Goal: Check status

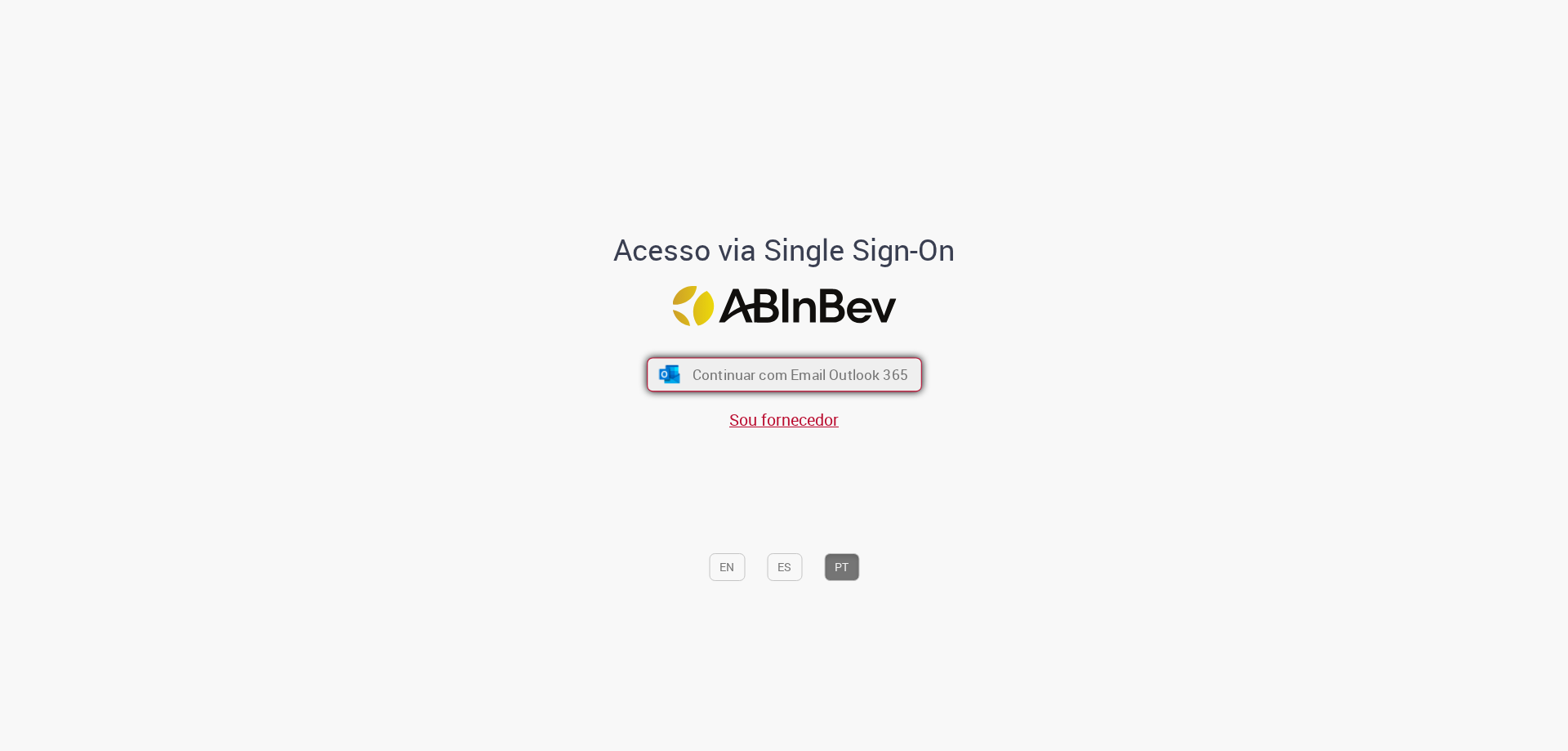
click at [705, 381] on span "Continuar com Email Outlook 365" at bounding box center [799, 374] width 215 height 19
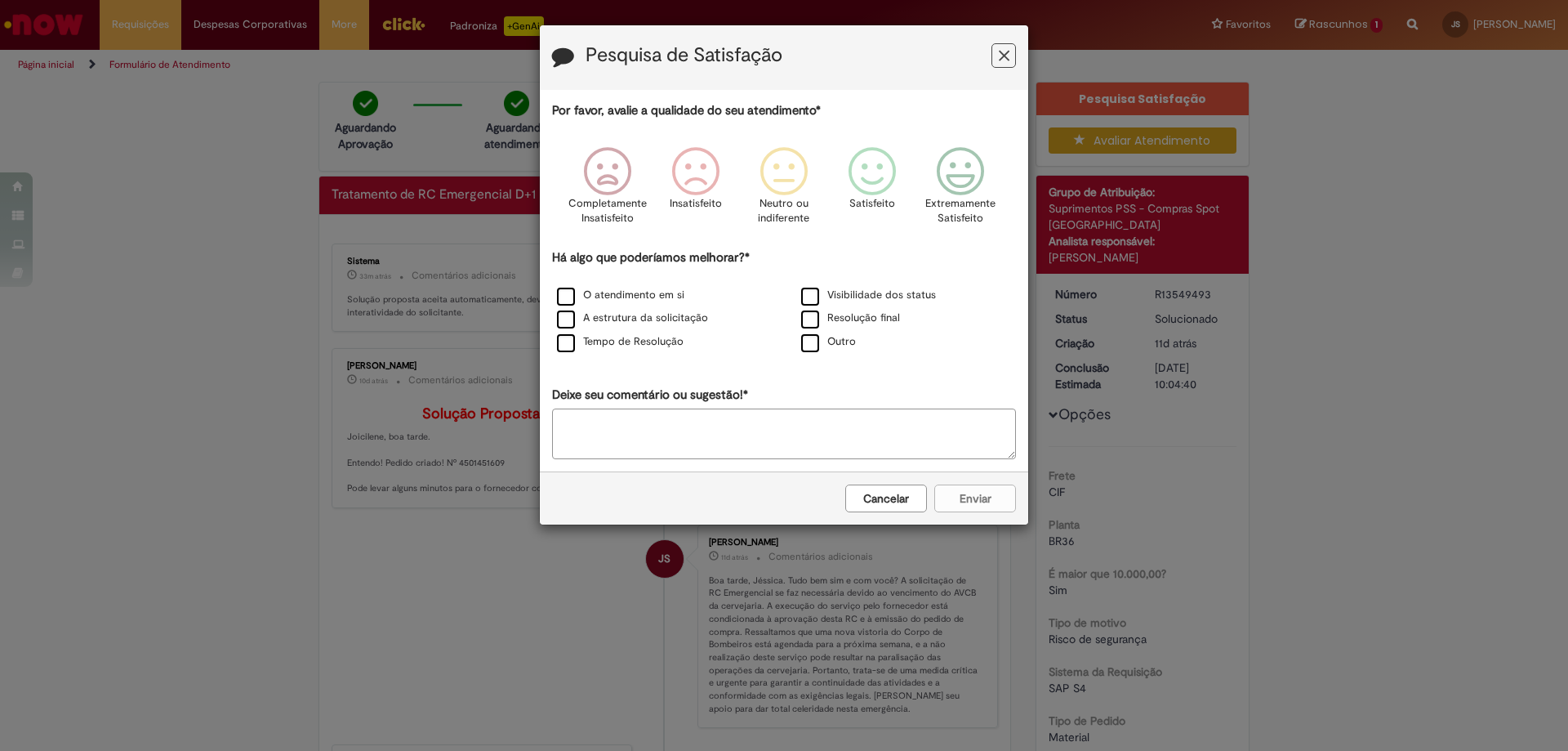
click at [917, 503] on button "Cancelar" at bounding box center [886, 498] width 81 height 28
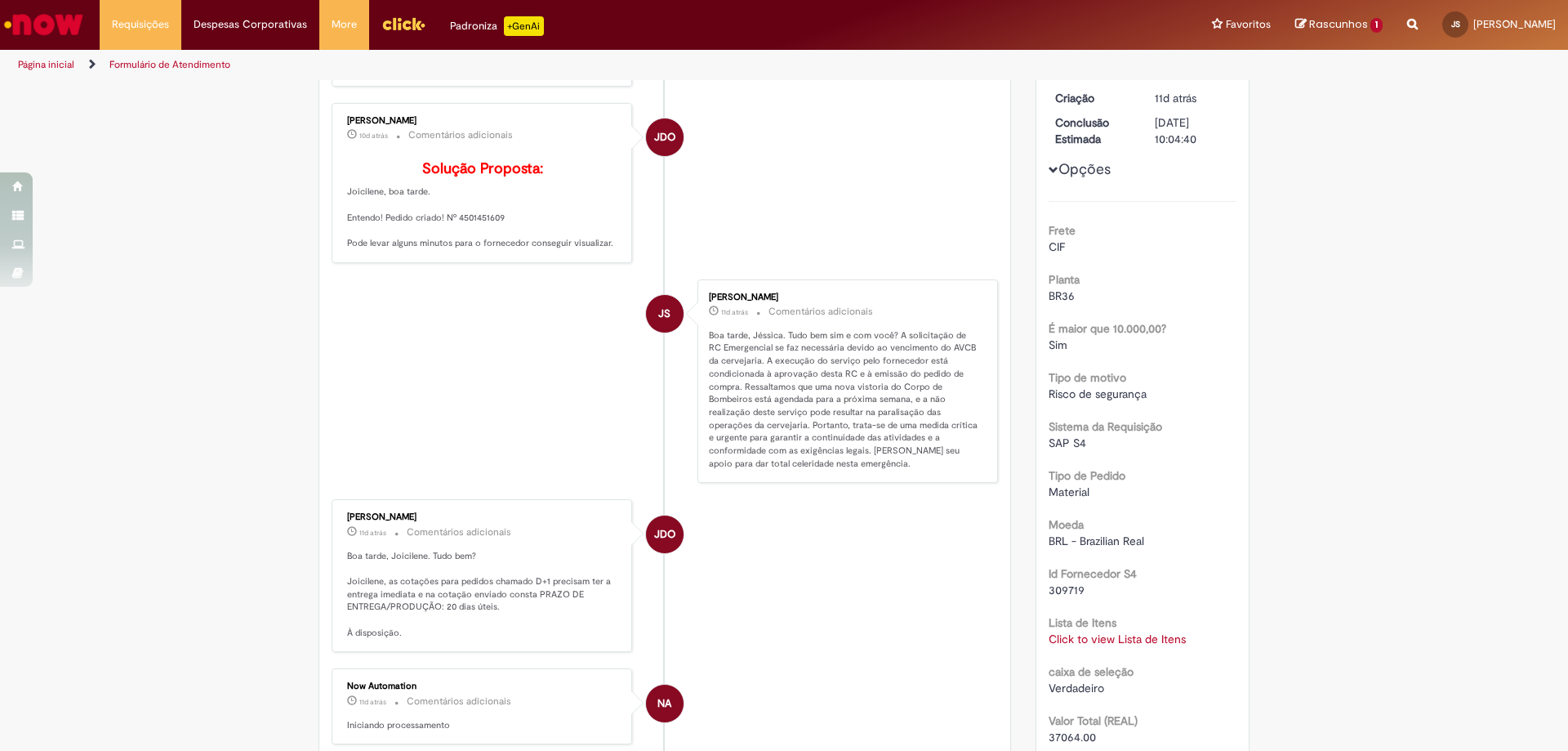
scroll to position [164, 0]
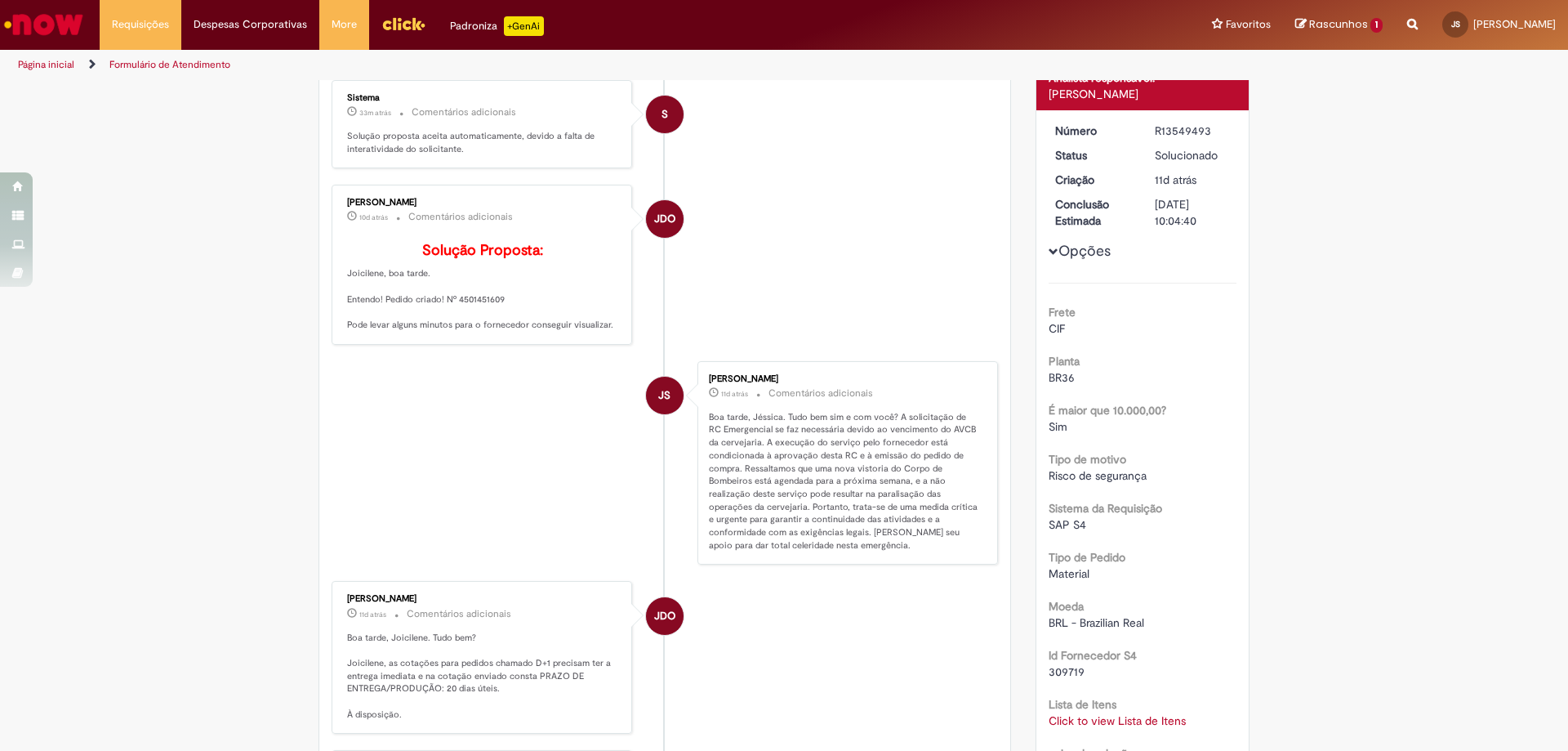
click at [488, 331] on p "Solução Proposta: Joicilene, boa tarde. Entendo! Pedido criado! Nº 4501451609 P…" at bounding box center [483, 286] width 272 height 89
click at [432, 331] on p "Solução Proposta: Joicilene, boa tarde. Entendo! Pedido criado! Nº 4501451609 P…" at bounding box center [483, 286] width 272 height 89
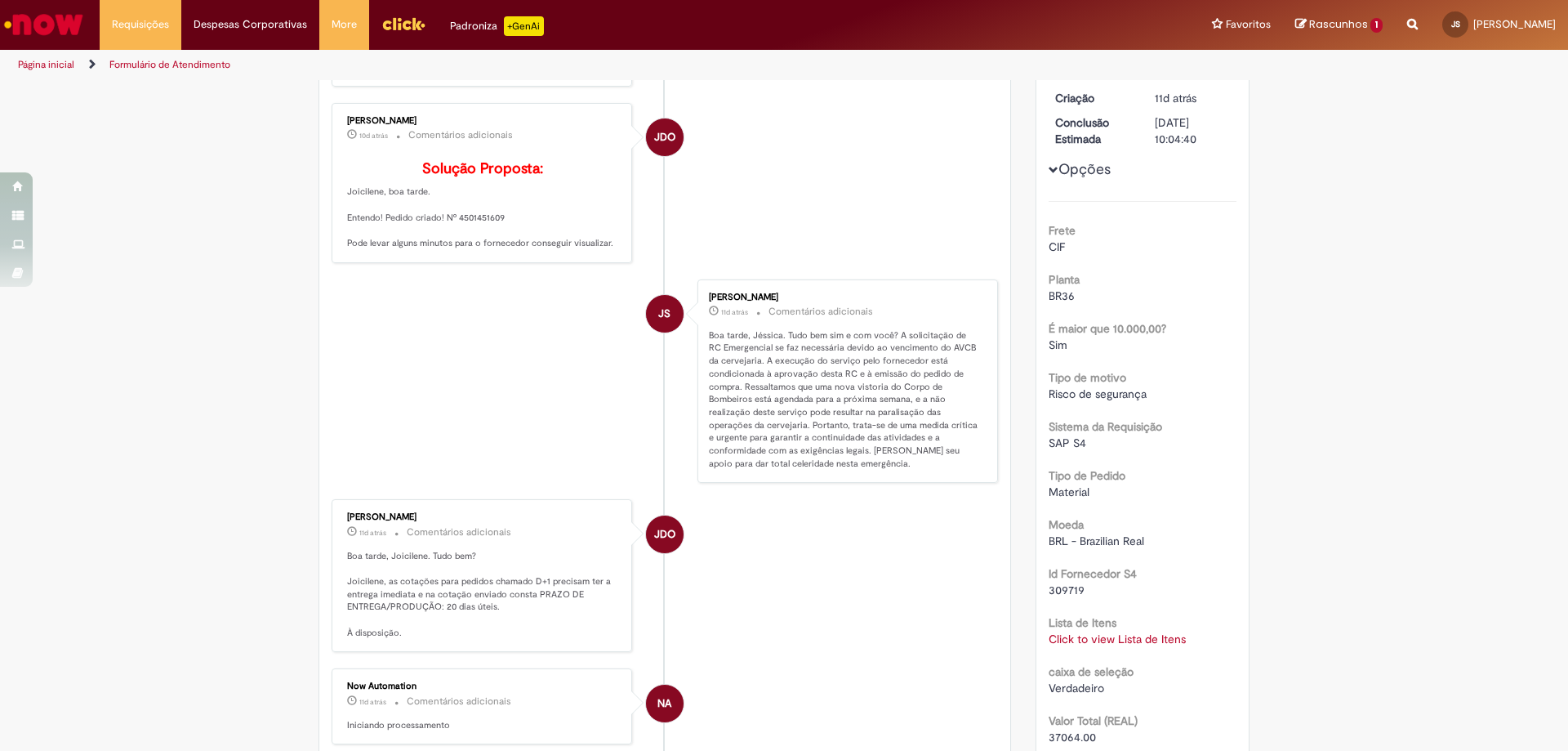
scroll to position [81, 0]
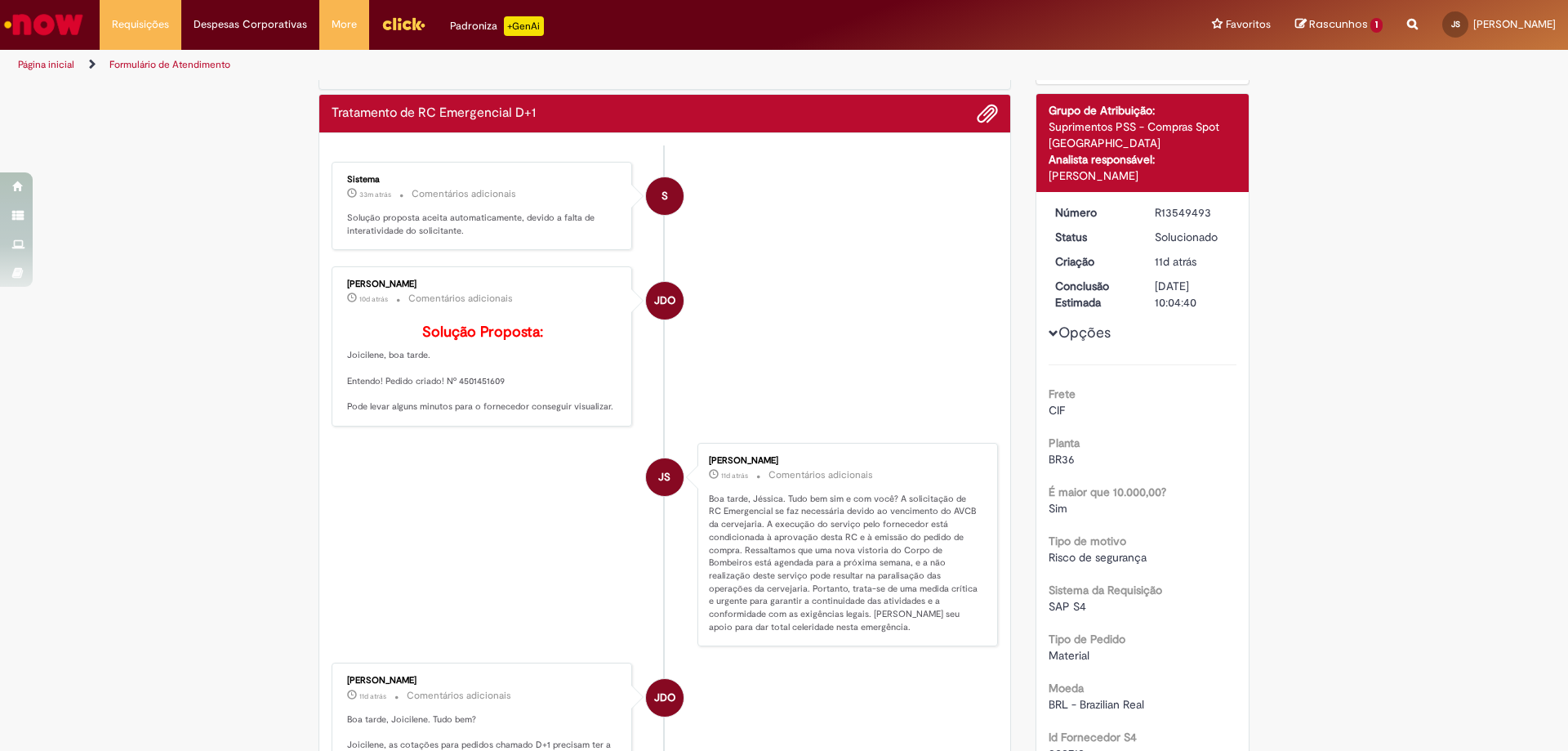
click at [464, 406] on p "Solução Proposta: Joicilene, boa tarde. Entendo! Pedido criado! Nº 4501451609 P…" at bounding box center [483, 368] width 272 height 89
drag, startPoint x: 451, startPoint y: 406, endPoint x: 516, endPoint y: 409, distance: 65.1
click at [516, 409] on p "Solução Proposta: Joicilene, boa tarde. Entendo! Pedido criado! Nº 4501451609 P…" at bounding box center [483, 368] width 272 height 89
copy p "4501451609"
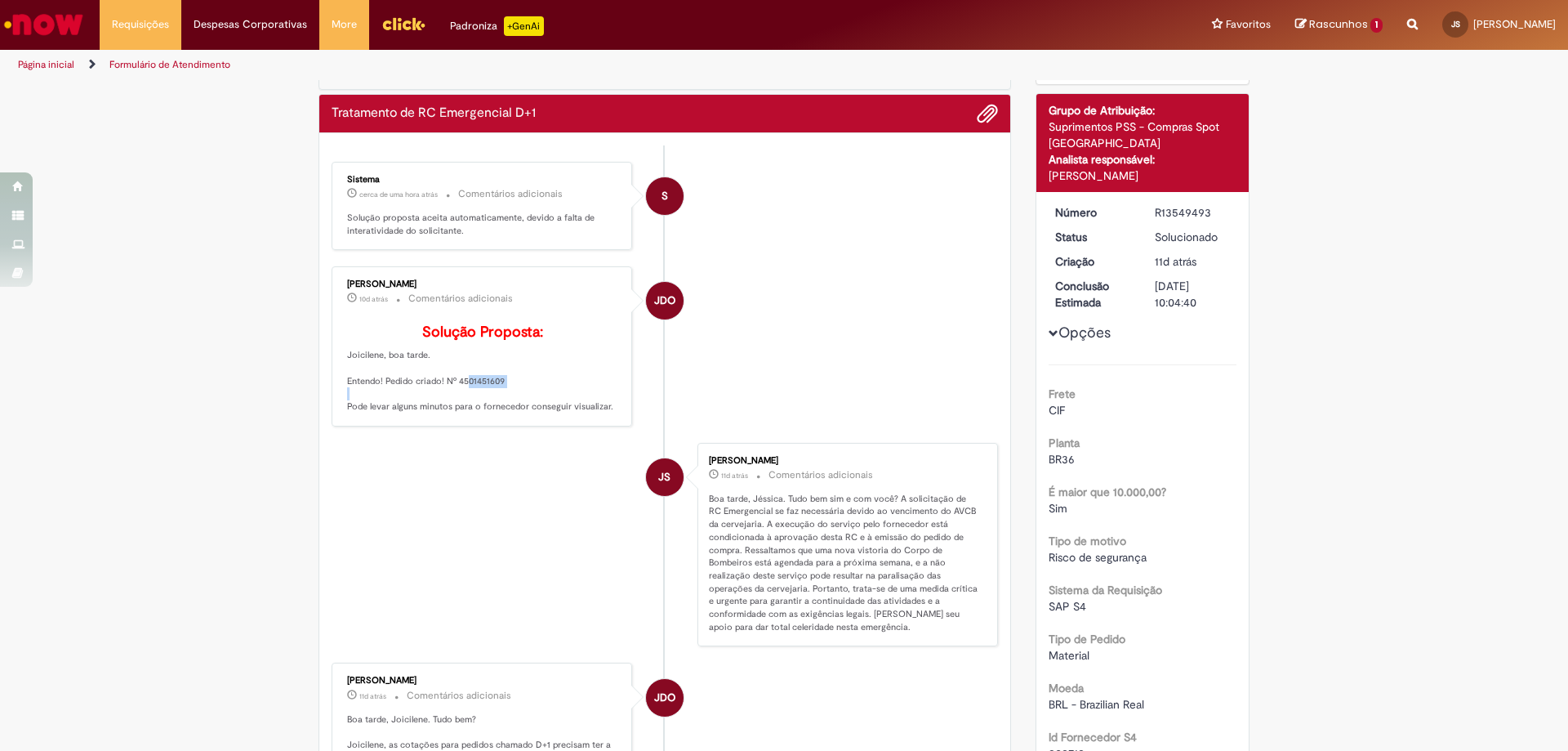
copy p "4501451609"
